Goal: Task Accomplishment & Management: Manage account settings

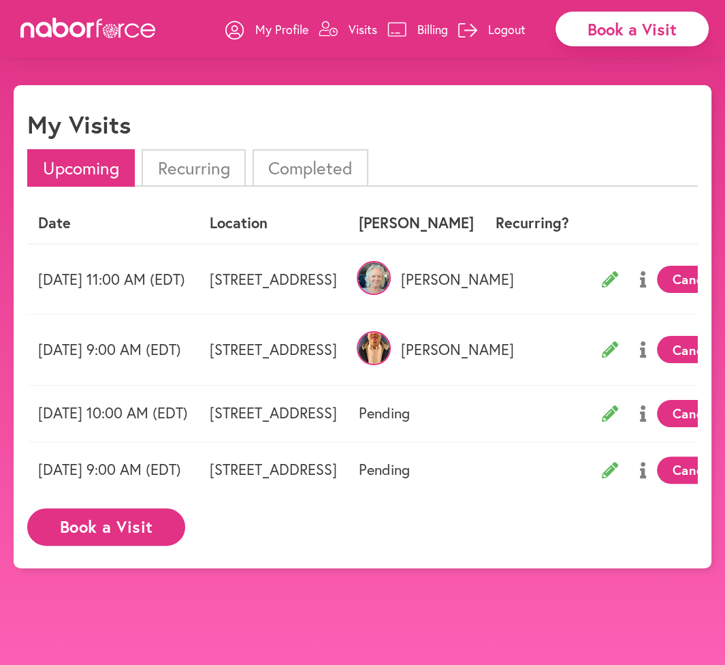
click at [510, 31] on p "Logout" at bounding box center [506, 29] width 37 height 16
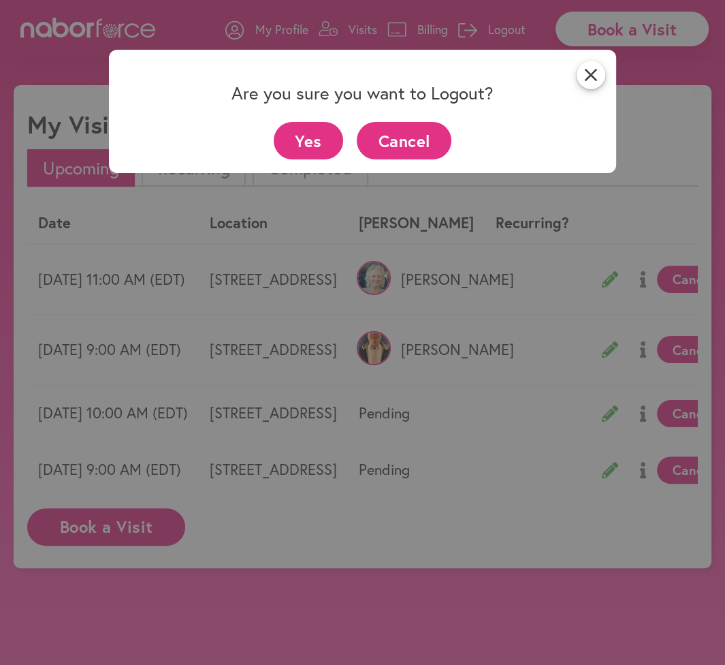
click at [302, 148] on button "Yes" at bounding box center [309, 140] width 70 height 37
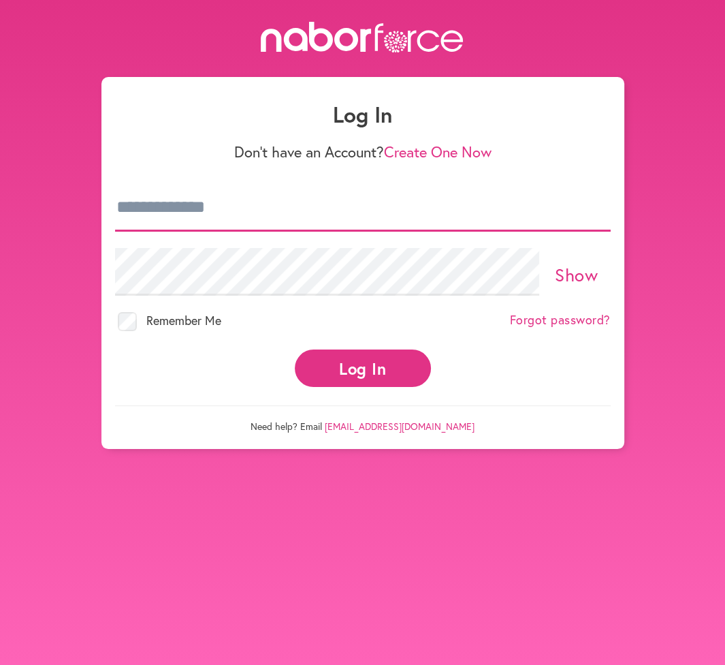
type input "**********"
